Goal: Transaction & Acquisition: Purchase product/service

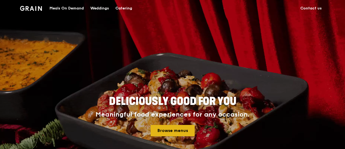
click at [179, 132] on link "Browse menus" at bounding box center [173, 130] width 44 height 11
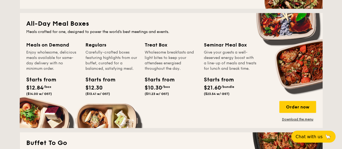
scroll to position [379, 0]
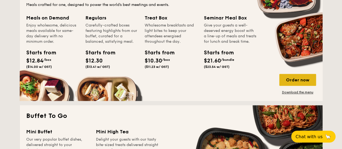
click at [295, 82] on div "Order now" at bounding box center [297, 80] width 37 height 12
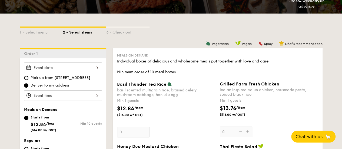
scroll to position [135, 0]
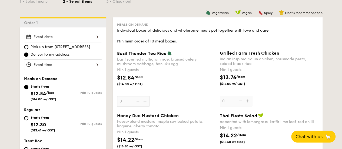
click at [77, 64] on div at bounding box center [63, 64] width 78 height 11
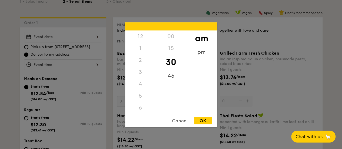
scroll to position [59, 0]
click at [140, 110] on div "11" at bounding box center [140, 113] width 31 height 16
click at [169, 80] on div "45" at bounding box center [171, 78] width 31 height 16
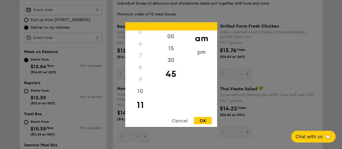
scroll to position [64, 0]
click at [200, 119] on div "OK" at bounding box center [203, 120] width 18 height 7
type input "11:45AM"
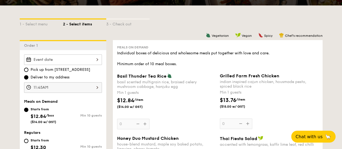
scroll to position [108, 0]
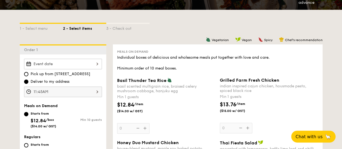
click at [87, 66] on div at bounding box center [63, 64] width 78 height 11
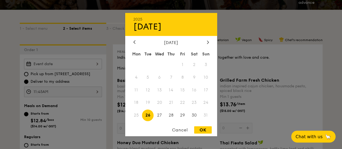
scroll to position [239, 0]
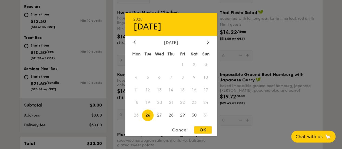
click at [159, 102] on span "20" at bounding box center [160, 103] width 12 height 12
click at [185, 128] on div "Cancel" at bounding box center [180, 129] width 27 height 7
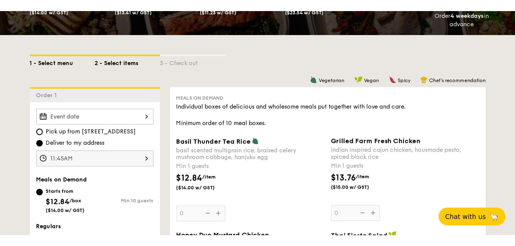
scroll to position [103, 0]
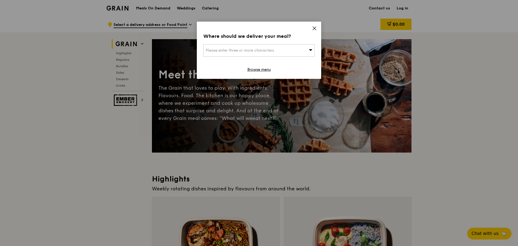
click at [274, 52] on span "Please enter three or more characters" at bounding box center [240, 50] width 68 height 5
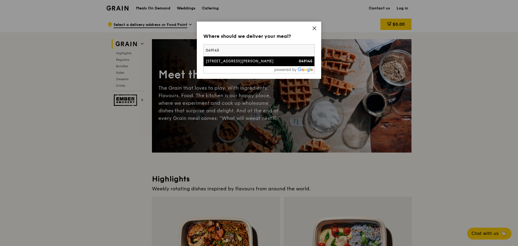
type input "049145"
click at [271, 62] on div "1 George Street" at bounding box center [246, 61] width 80 height 5
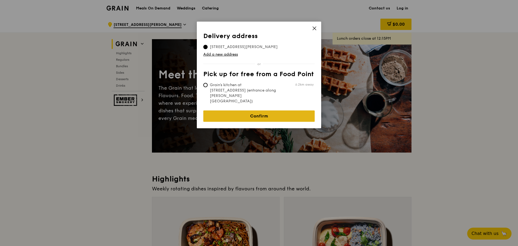
click at [298, 111] on link "Confirm" at bounding box center [258, 116] width 111 height 11
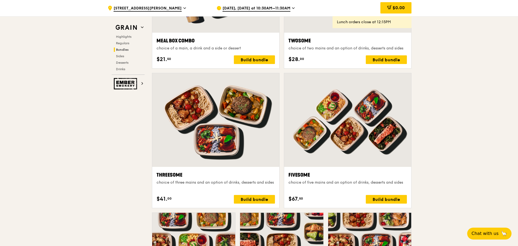
scroll to position [892, 0]
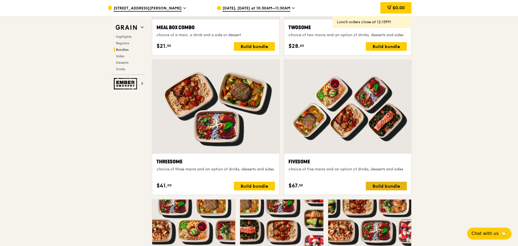
click at [384, 186] on div "Build bundle" at bounding box center [386, 186] width 41 height 9
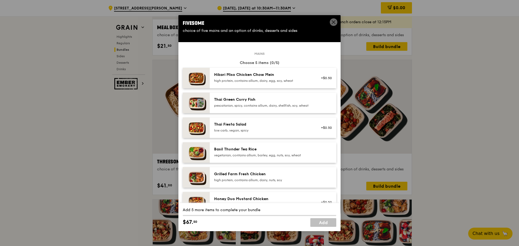
click at [330, 21] on span at bounding box center [334, 22] width 8 height 8
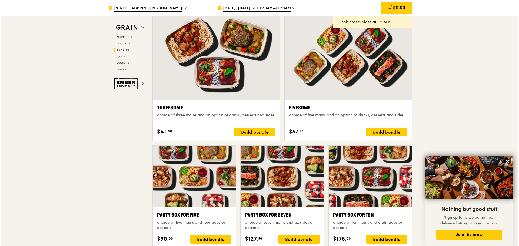
scroll to position [974, 0]
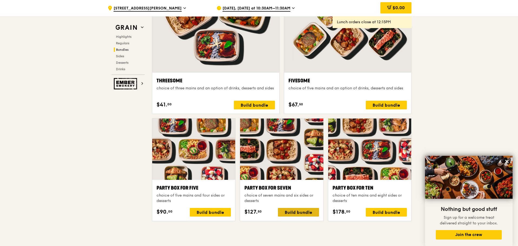
click at [298, 211] on div "Build bundle" at bounding box center [298, 212] width 41 height 9
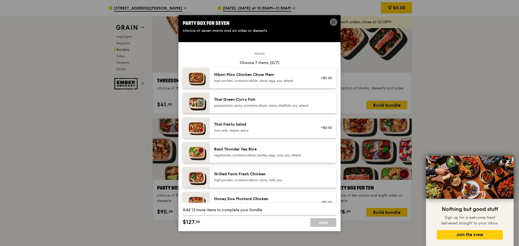
click at [246, 83] on div "Hikari Miso Chicken Chow Mein high protein, contains allium, dairy, egg, soy, w…" at bounding box center [263, 78] width 104 height 12
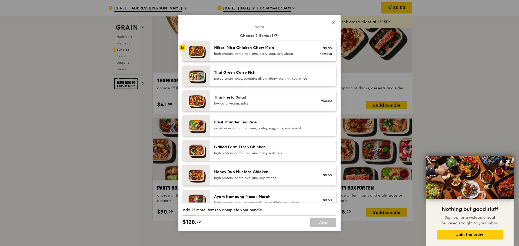
scroll to position [54, 0]
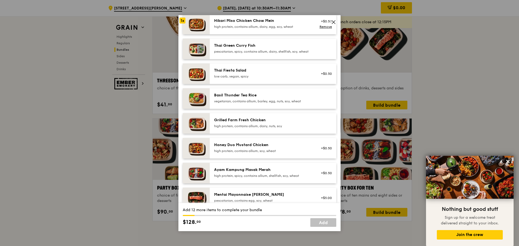
click at [293, 130] on div "Grilled Farm Fresh Chicken high protein, contains allium, dairy, nuts, soy" at bounding box center [263, 124] width 104 height 12
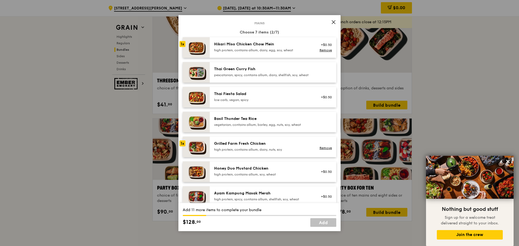
scroll to position [27, 0]
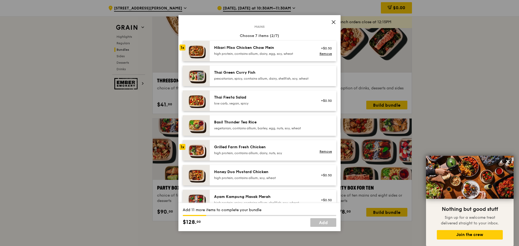
click at [266, 61] on div "Hikari Miso Chicken Chow Mein high protein, contains allium, dairy, egg, soy, w…" at bounding box center [273, 51] width 127 height 21
click at [266, 58] on div "Hikari Miso Chicken Chow Mein high protein, contains allium, dairy, egg, soy, w…" at bounding box center [273, 51] width 127 height 21
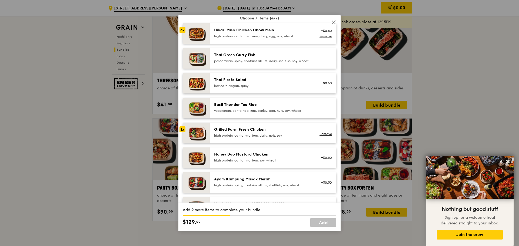
scroll to position [54, 0]
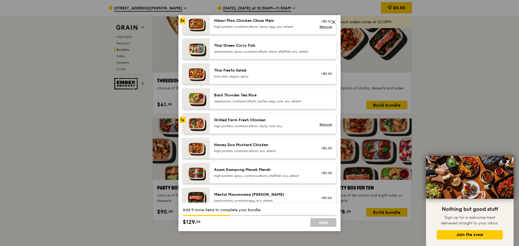
click at [273, 128] on div "high protein, contains allium, dairy, nuts, soy" at bounding box center [262, 126] width 97 height 4
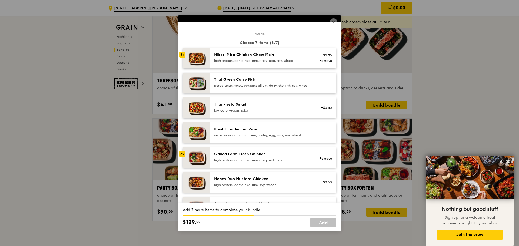
scroll to position [0, 0]
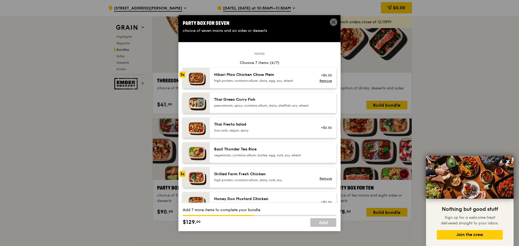
click at [262, 76] on div "Hikari Miso Chicken Chow Mein" at bounding box center [262, 74] width 97 height 5
click at [259, 77] on div "Hikari Miso Chicken Chow Mein" at bounding box center [262, 74] width 97 height 5
click at [259, 79] on div "Hikari Miso Chicken Chow Mein high protein, contains allium, dairy, egg, soy, w…" at bounding box center [262, 77] width 97 height 11
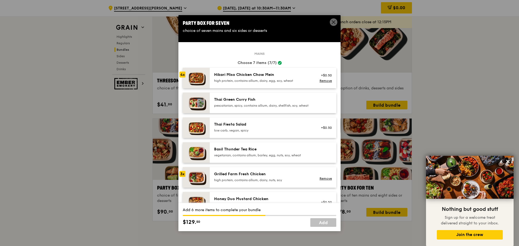
click at [260, 80] on div "high protein, contains allium, dairy, egg, soy, wheat" at bounding box center [262, 81] width 97 height 4
click at [320, 181] on link "Remove" at bounding box center [326, 179] width 12 height 4
click at [315, 184] on div at bounding box center [325, 178] width 21 height 12
click at [315, 184] on div "Remove" at bounding box center [325, 178] width 21 height 12
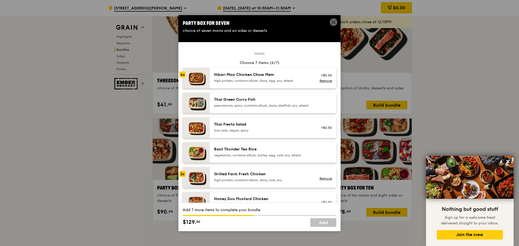
click at [315, 184] on div "Remove" at bounding box center [325, 178] width 21 height 12
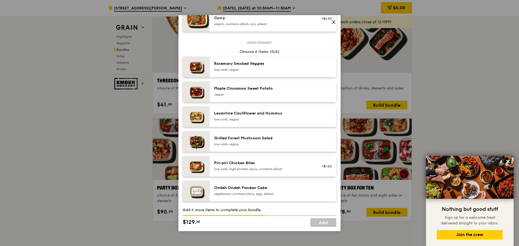
scroll to position [270, 0]
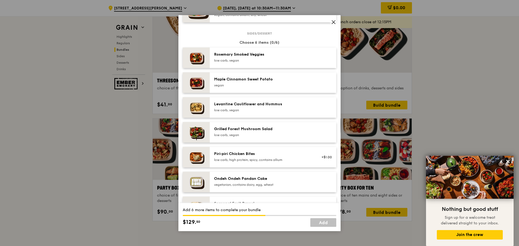
click at [286, 107] on div "Levantine Cauliflower and Hummus" at bounding box center [262, 104] width 97 height 5
click at [290, 162] on div "low carb, high protein, spicy, contains allium" at bounding box center [262, 160] width 97 height 4
click at [285, 137] on div "low carb, vegan" at bounding box center [262, 135] width 97 height 4
click at [315, 112] on div "Remove" at bounding box center [325, 108] width 21 height 12
click at [320, 111] on link "Remove" at bounding box center [326, 109] width 12 height 4
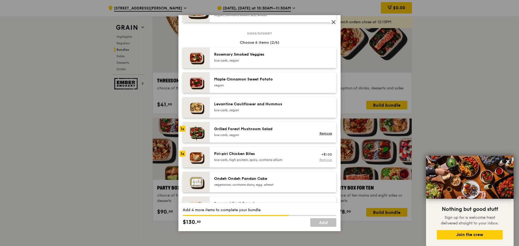
click at [320, 162] on link "Remove" at bounding box center [326, 160] width 12 height 4
click at [283, 137] on div "low carb, vegan" at bounding box center [262, 135] width 97 height 4
click at [284, 137] on div "low carb, vegan" at bounding box center [262, 135] width 97 height 4
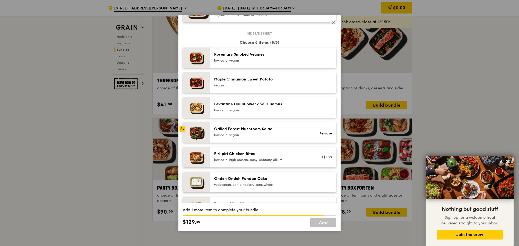
click at [284, 137] on div "low carb, vegan" at bounding box center [262, 135] width 97 height 4
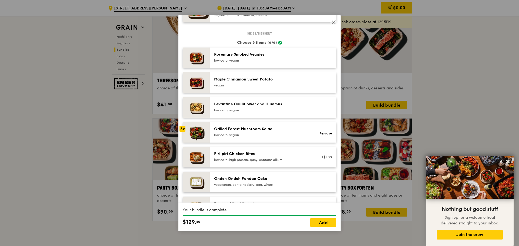
click at [284, 137] on div "low carb, vegan" at bounding box center [262, 135] width 97 height 4
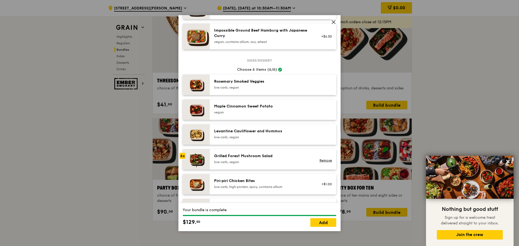
scroll to position [297, 0]
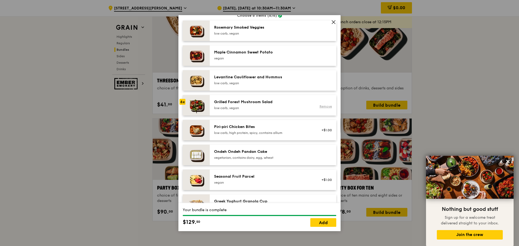
click at [320, 108] on link "Remove" at bounding box center [326, 107] width 12 height 4
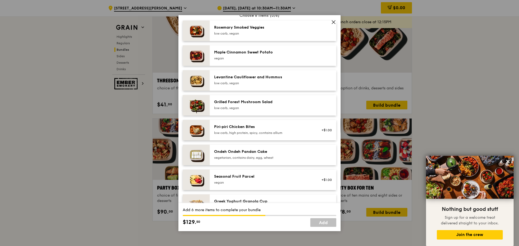
click at [297, 110] on div "low carb, vegan" at bounding box center [262, 108] width 97 height 4
click at [320, 108] on link "Remove" at bounding box center [326, 107] width 12 height 4
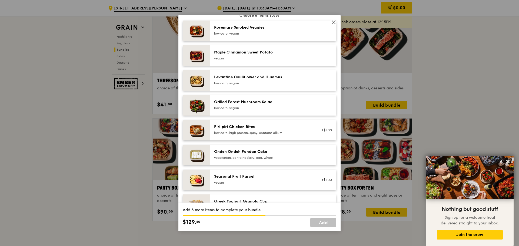
click at [272, 110] on div "low carb, vegan" at bounding box center [262, 108] width 97 height 4
click at [264, 130] on div "Piri‑piri Chicken Bites" at bounding box center [262, 126] width 97 height 5
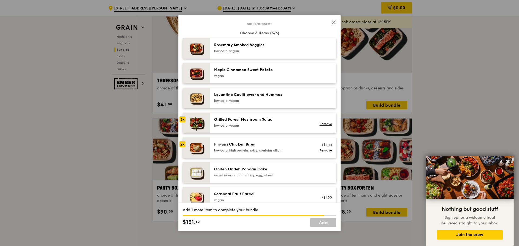
scroll to position [270, 0]
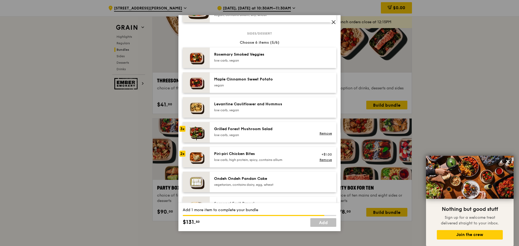
click at [283, 152] on div "Piri‑piri Chicken Bites low carb, high protein, spicy, contains allium +$1.00 R…" at bounding box center [273, 157] width 127 height 21
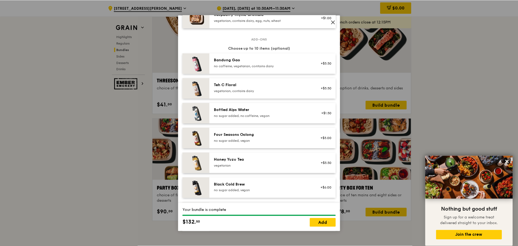
scroll to position [619, 0]
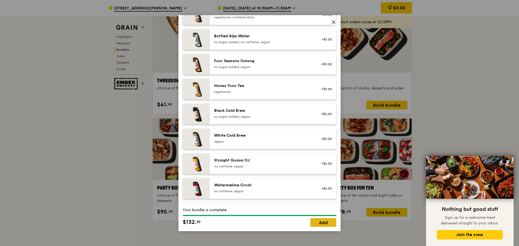
click at [317, 222] on link "Add" at bounding box center [323, 223] width 26 height 9
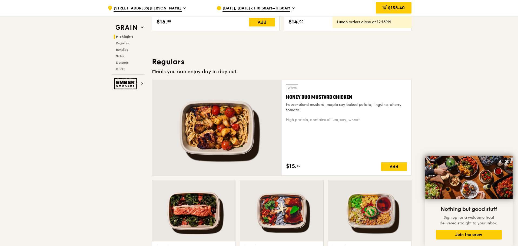
scroll to position [325, 0]
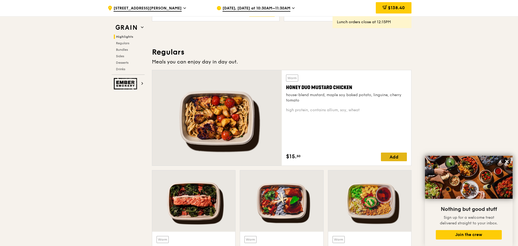
click at [391, 156] on div "Add" at bounding box center [394, 157] width 26 height 9
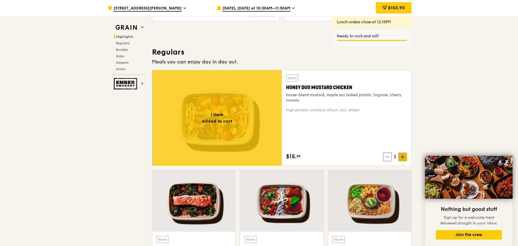
click at [401, 158] on icon at bounding box center [403, 157] width 4 height 4
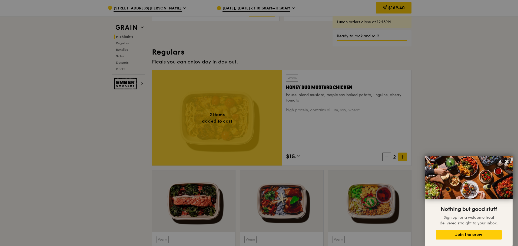
type input "2"
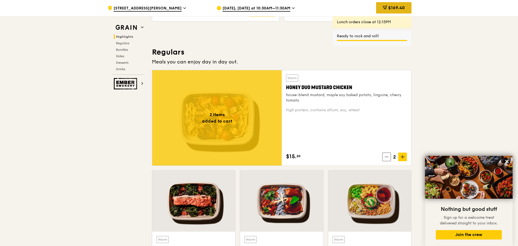
click at [387, 4] on div "$169.40" at bounding box center [393, 7] width 35 height 11
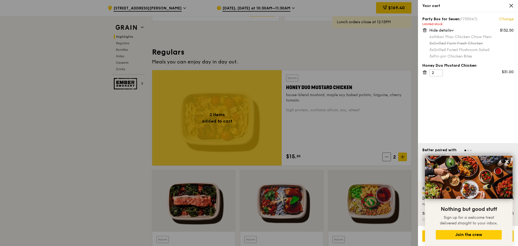
click at [449, 92] on div "Party Box for Seven (1755047) Change Limited stock $132.50 Hide details 4x Hika…" at bounding box center [468, 77] width 100 height 131
click at [506, 17] on link "Change" at bounding box center [506, 18] width 15 height 5
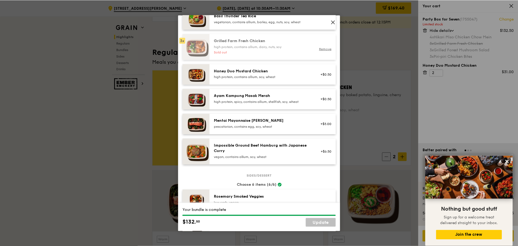
scroll to position [135, 0]
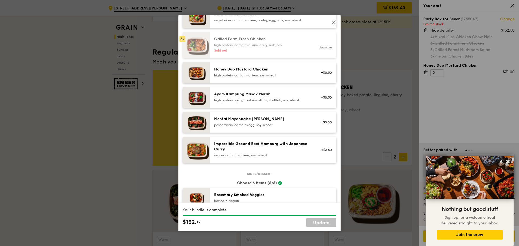
click at [260, 79] on div "Honey Duo Mustard Chicken high protein, contains allium, soy, wheat" at bounding box center [263, 73] width 104 height 12
click at [236, 52] on div "Grilled Farm Fresh Chicken high protein, contains allium, dairy, nuts, soy Sold…" at bounding box center [263, 45] width 104 height 17
click at [320, 49] on link "Remove" at bounding box center [326, 47] width 12 height 4
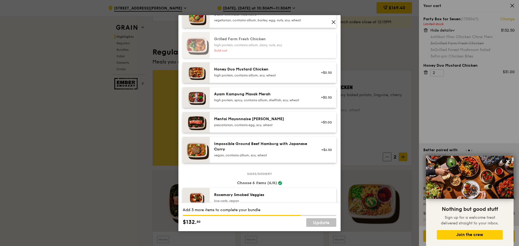
click at [273, 72] on div "Honey Duo Mustard Chicken" at bounding box center [262, 69] width 97 height 5
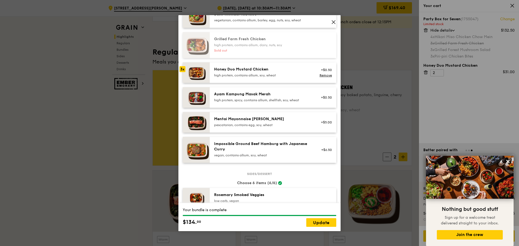
click at [273, 72] on div "Honey Duo Mustard Chicken" at bounding box center [262, 69] width 97 height 5
click at [321, 221] on link "Update" at bounding box center [321, 223] width 30 height 9
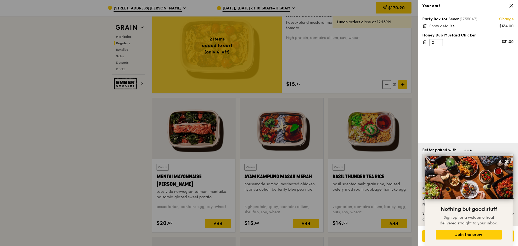
scroll to position [406, 0]
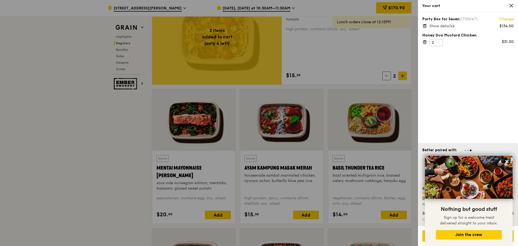
click at [474, 124] on div "Party Box for Seven (1755047) Change $134.00 Show details Honey Duo Mustard Chi…" at bounding box center [468, 77] width 100 height 131
click at [471, 107] on div "Party Box for Seven (1755047) Change $134.00 Show details Honey Duo Mustard Chi…" at bounding box center [468, 77] width 100 height 131
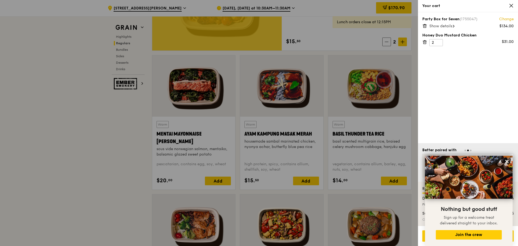
scroll to position [460, 0]
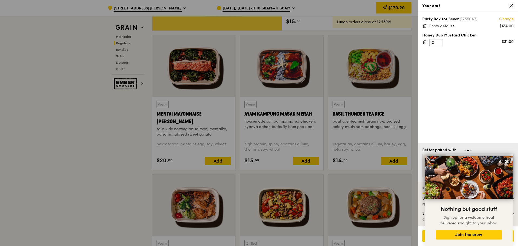
drag, startPoint x: 482, startPoint y: 79, endPoint x: 479, endPoint y: 80, distance: 3.1
click at [482, 78] on div "Party Box for Seven (1755047) Change $134.00 Show details Honey Duo Mustard Chi…" at bounding box center [468, 77] width 100 height 131
click at [423, 236] on div "Go to checkout - $170.90" at bounding box center [467, 236] width 91 height 11
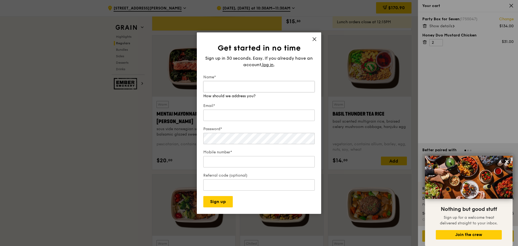
click at [216, 87] on input "Name*" at bounding box center [258, 86] width 111 height 11
type input "w"
type input "WeeFen"
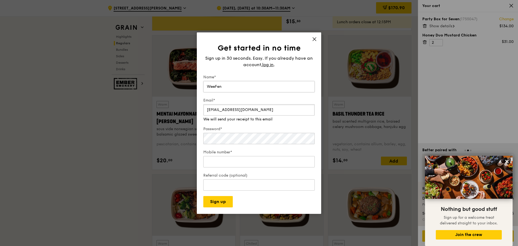
type input "weefen.goh@stryker.com"
click at [264, 62] on div "Sign up in 30 seconds. Easy. If you already have an account, log in ." at bounding box center [258, 61] width 111 height 13
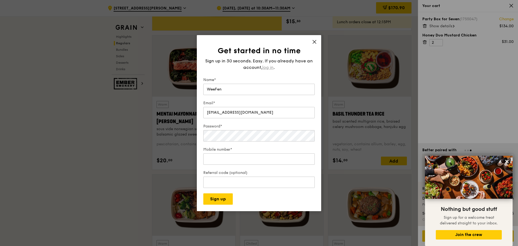
click at [267, 65] on span "log in" at bounding box center [267, 67] width 11 height 6
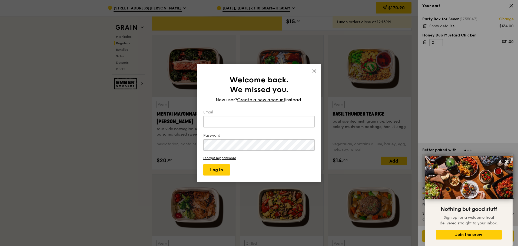
type input "weefen.goh@stryker.com"
click at [217, 168] on button "Log in" at bounding box center [216, 169] width 27 height 11
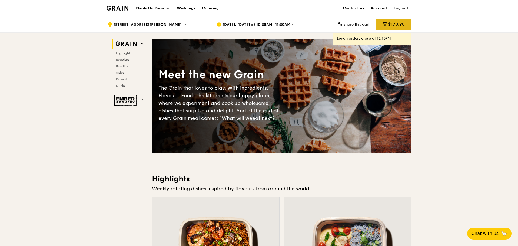
click at [380, 22] on div "$170.90" at bounding box center [393, 24] width 35 height 11
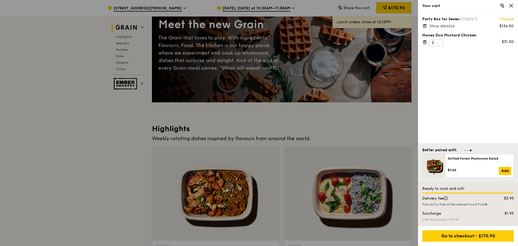
scroll to position [54, 0]
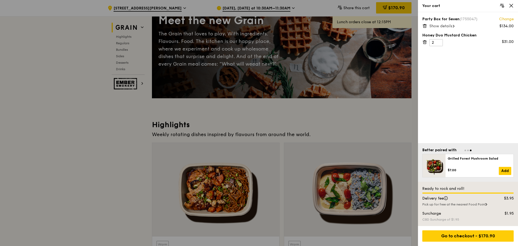
click at [449, 29] on div "Party Box for Seven (1755047) Change $134.00 Show details Honey Duo Mustard Chi…" at bounding box center [468, 77] width 100 height 131
click at [448, 27] on span "Show details" at bounding box center [440, 26] width 23 height 5
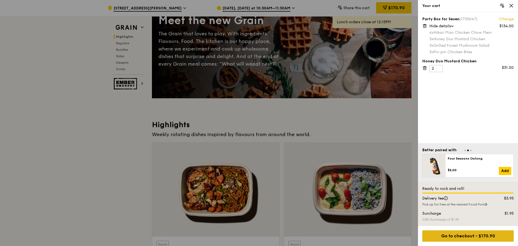
click at [467, 239] on div "Go to checkout - $170.90" at bounding box center [467, 236] width 91 height 11
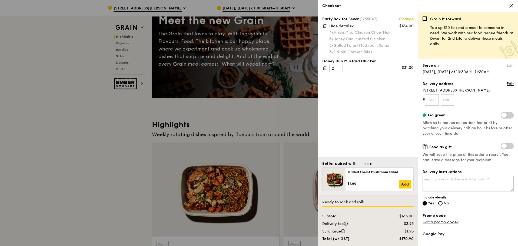
click at [507, 67] on link "Edit" at bounding box center [510, 65] width 7 height 5
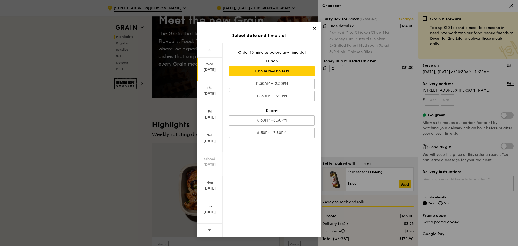
click at [314, 28] on icon at bounding box center [314, 28] width 5 height 5
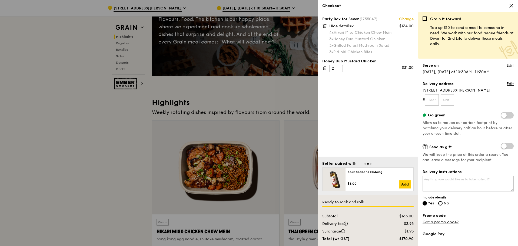
scroll to position [81, 0]
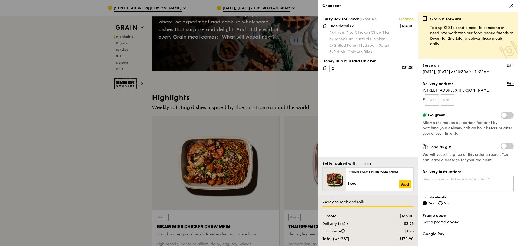
click at [436, 101] on input "text" at bounding box center [432, 99] width 14 height 11
type input "20"
click at [452, 103] on input "text" at bounding box center [448, 99] width 14 height 11
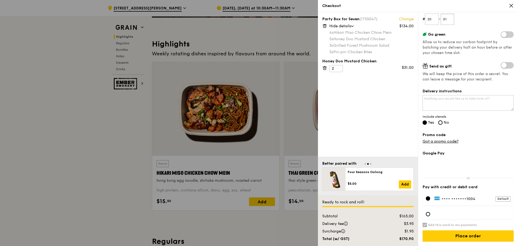
scroll to position [135, 0]
type input "01"
click at [430, 216] on div at bounding box center [468, 214] width 91 height 11
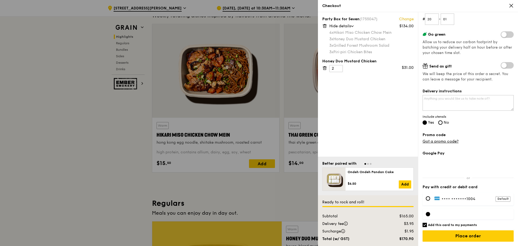
scroll to position [189, 0]
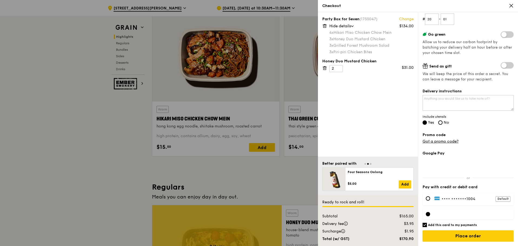
click at [455, 202] on div "•••• •••••• •1004 Default" at bounding box center [468, 199] width 91 height 12
click at [430, 215] on div at bounding box center [428, 214] width 4 height 4
click at [430, 202] on div "•••• •••••• •1004 Default" at bounding box center [468, 199] width 91 height 12
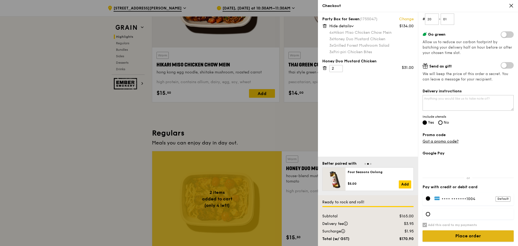
click at [464, 233] on input "Place order" at bounding box center [468, 236] width 91 height 11
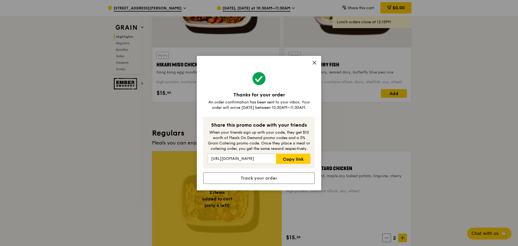
click at [316, 64] on icon at bounding box center [314, 62] width 5 height 5
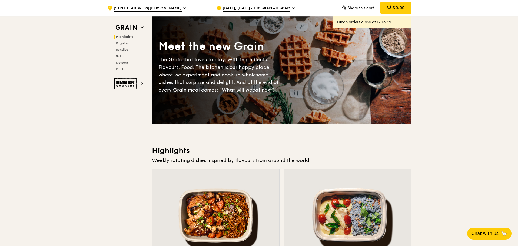
scroll to position [0, 0]
